Goal: Task Accomplishment & Management: Manage account settings

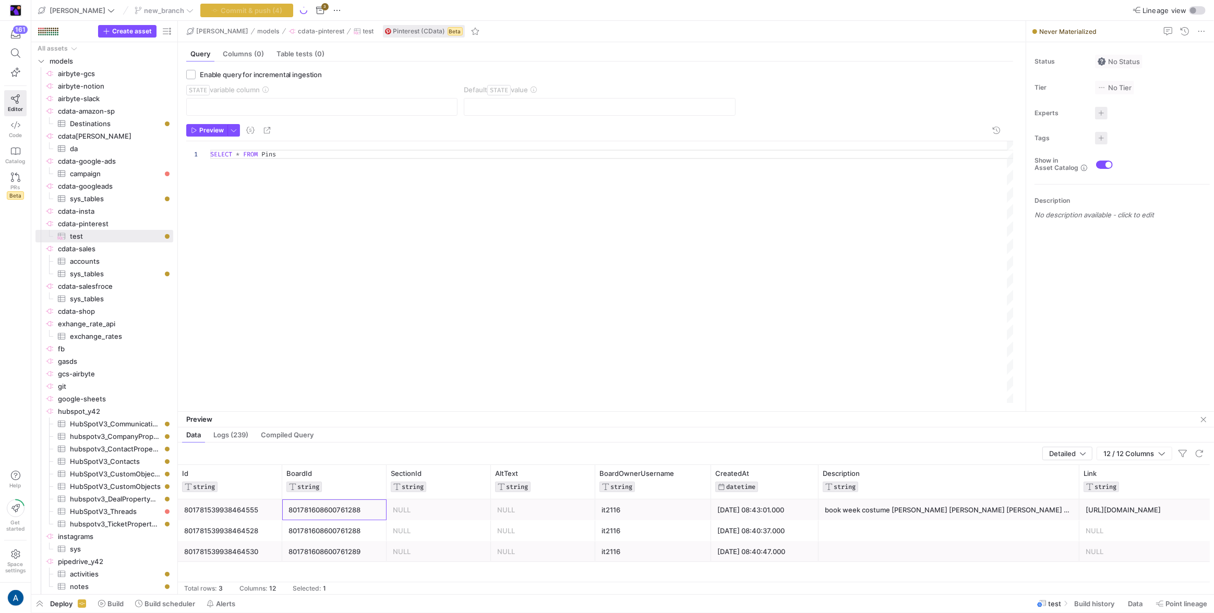
scroll to position [0, 117]
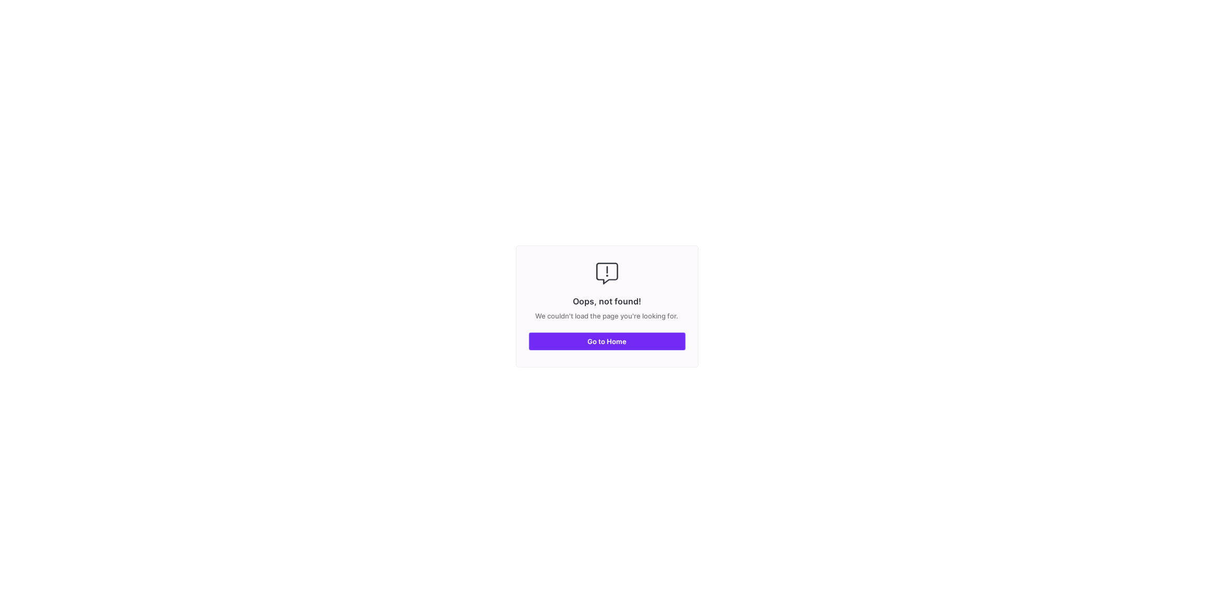
click at [628, 334] on span "button" at bounding box center [606, 341] width 155 height 17
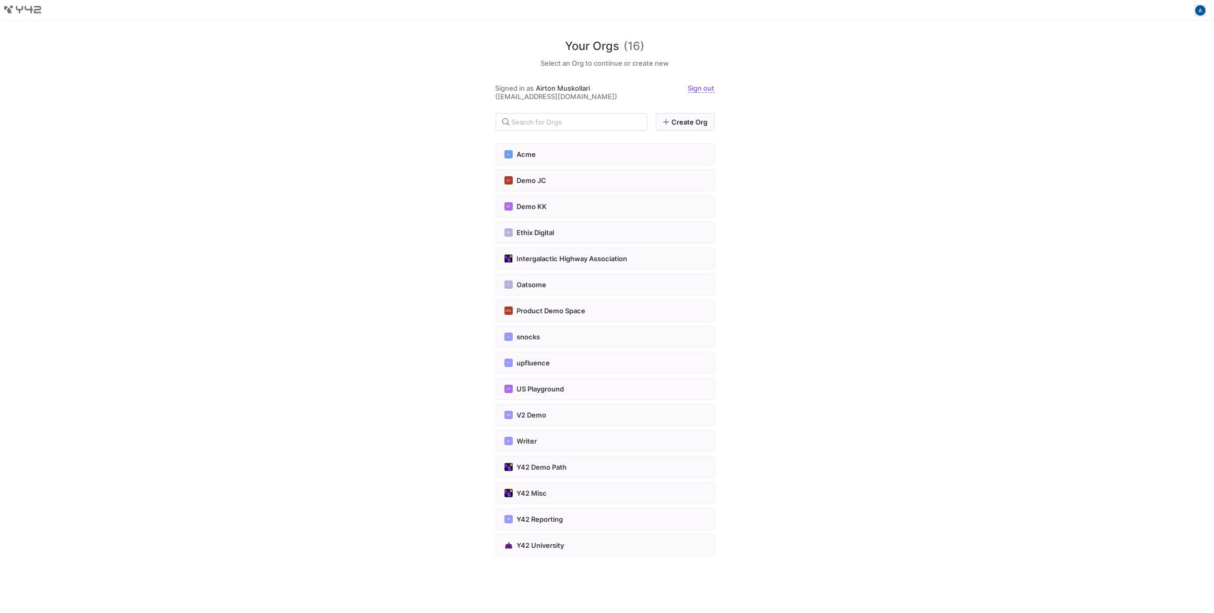
click at [1203, 14] on span at bounding box center [1200, 10] width 13 height 13
click at [1149, 87] on span "Sign out" at bounding box center [1139, 87] width 122 height 8
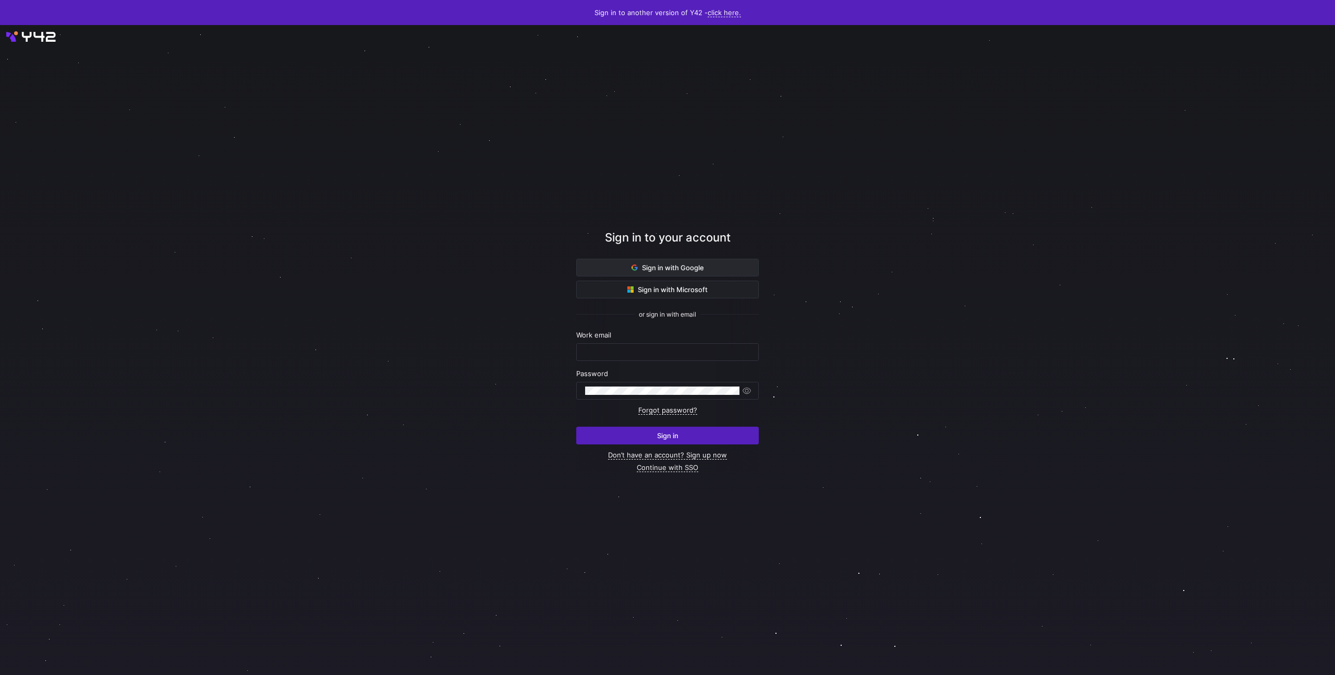
click at [650, 268] on span "Sign in with Google" at bounding box center [668, 267] width 73 height 8
